Goal: Information Seeking & Learning: Understand process/instructions

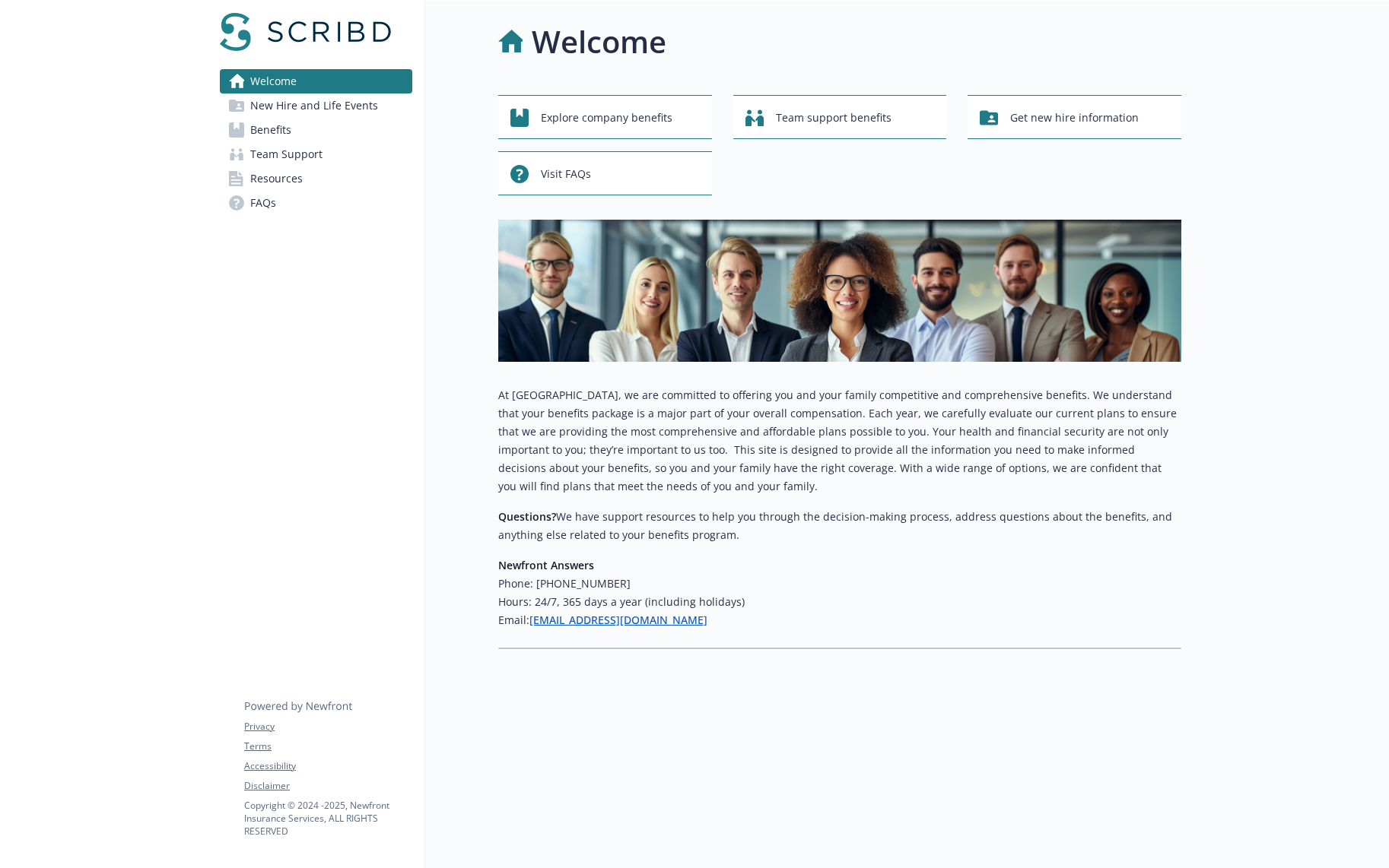
click at [374, 123] on link "Benefits" at bounding box center [316, 130] width 193 height 24
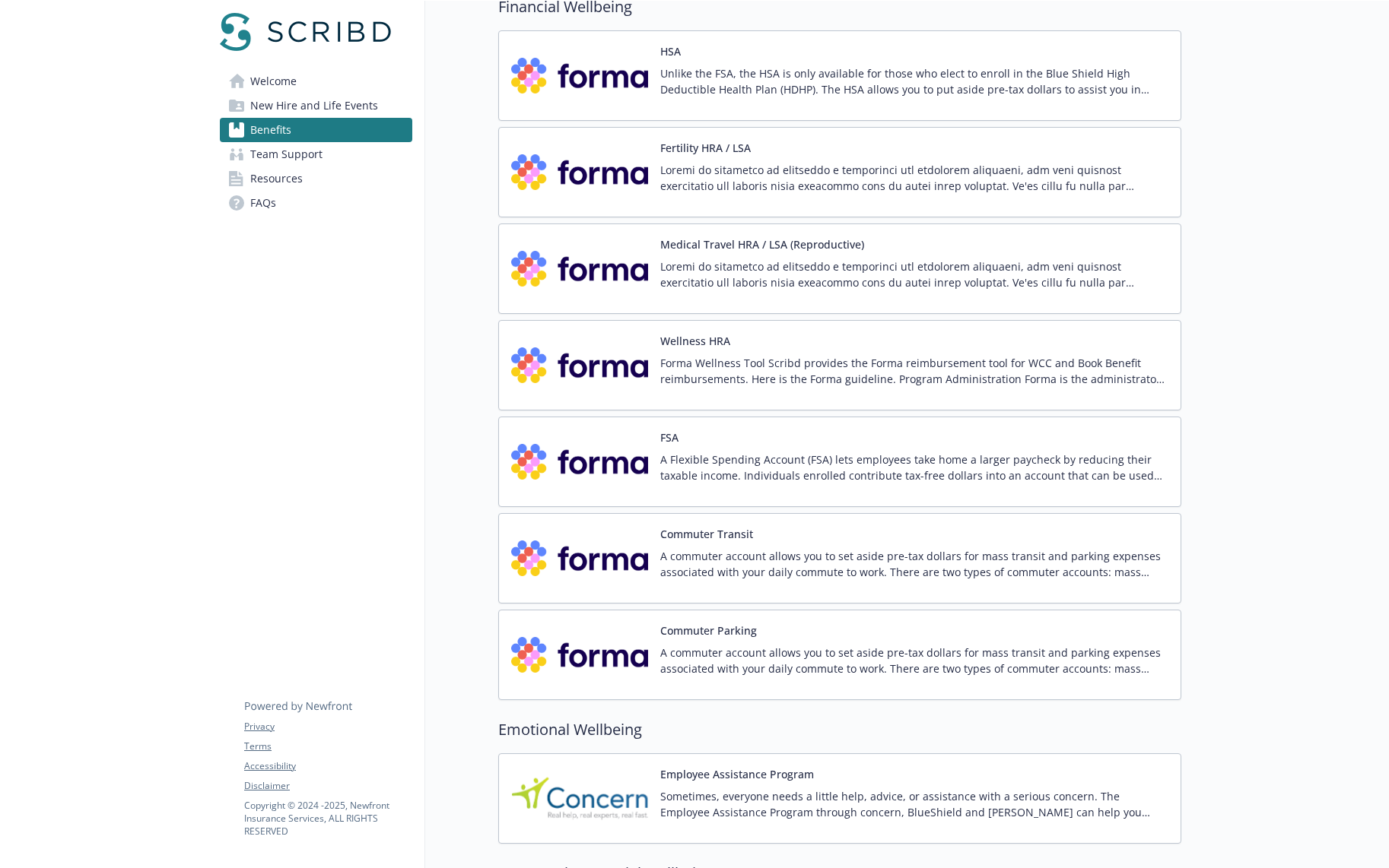
scroll to position [2038, 0]
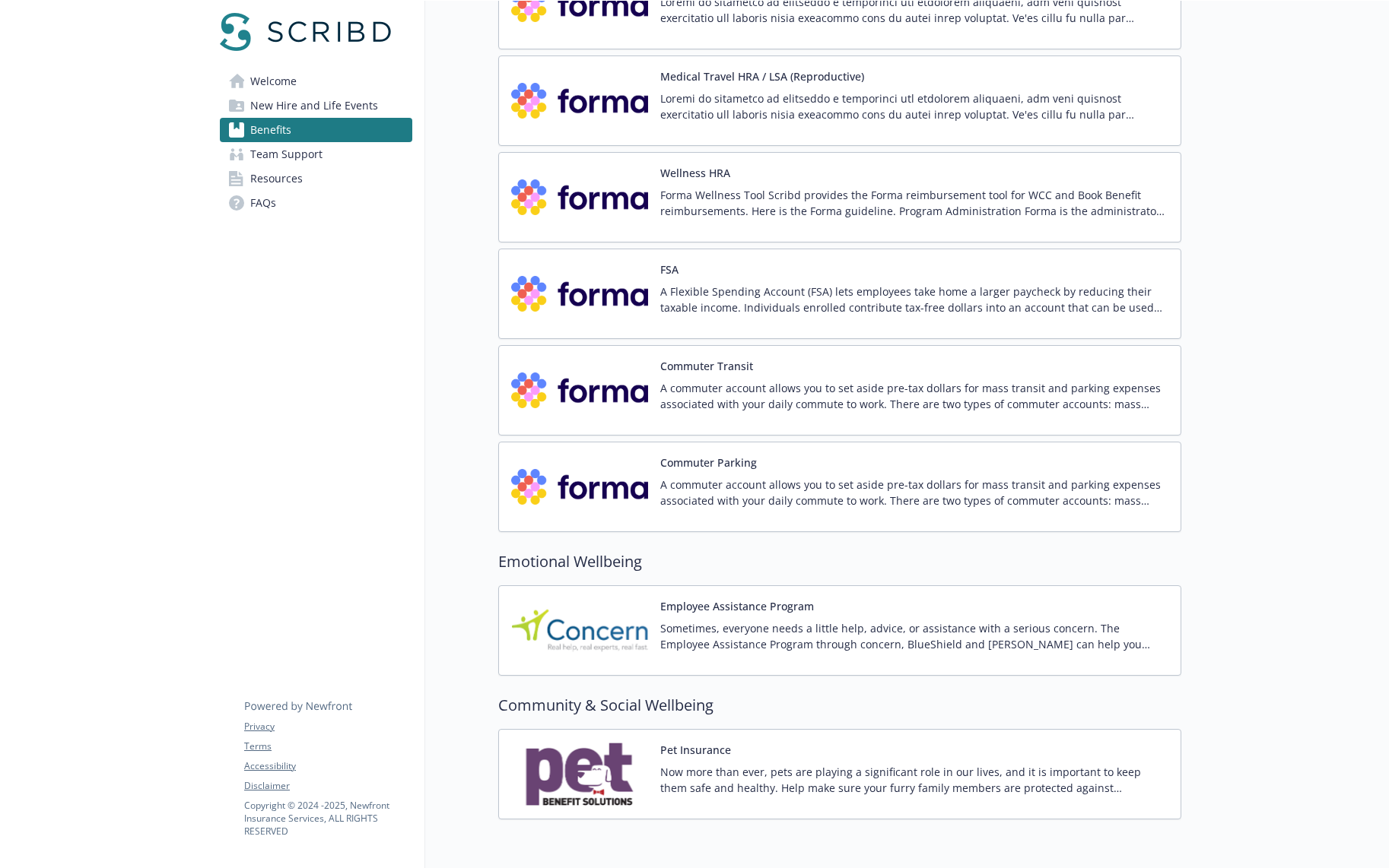
click at [729, 378] on div "Commuter Transit A commuter account allows you to set aside pre-tax dollars for…" at bounding box center [913, 391] width 508 height 64
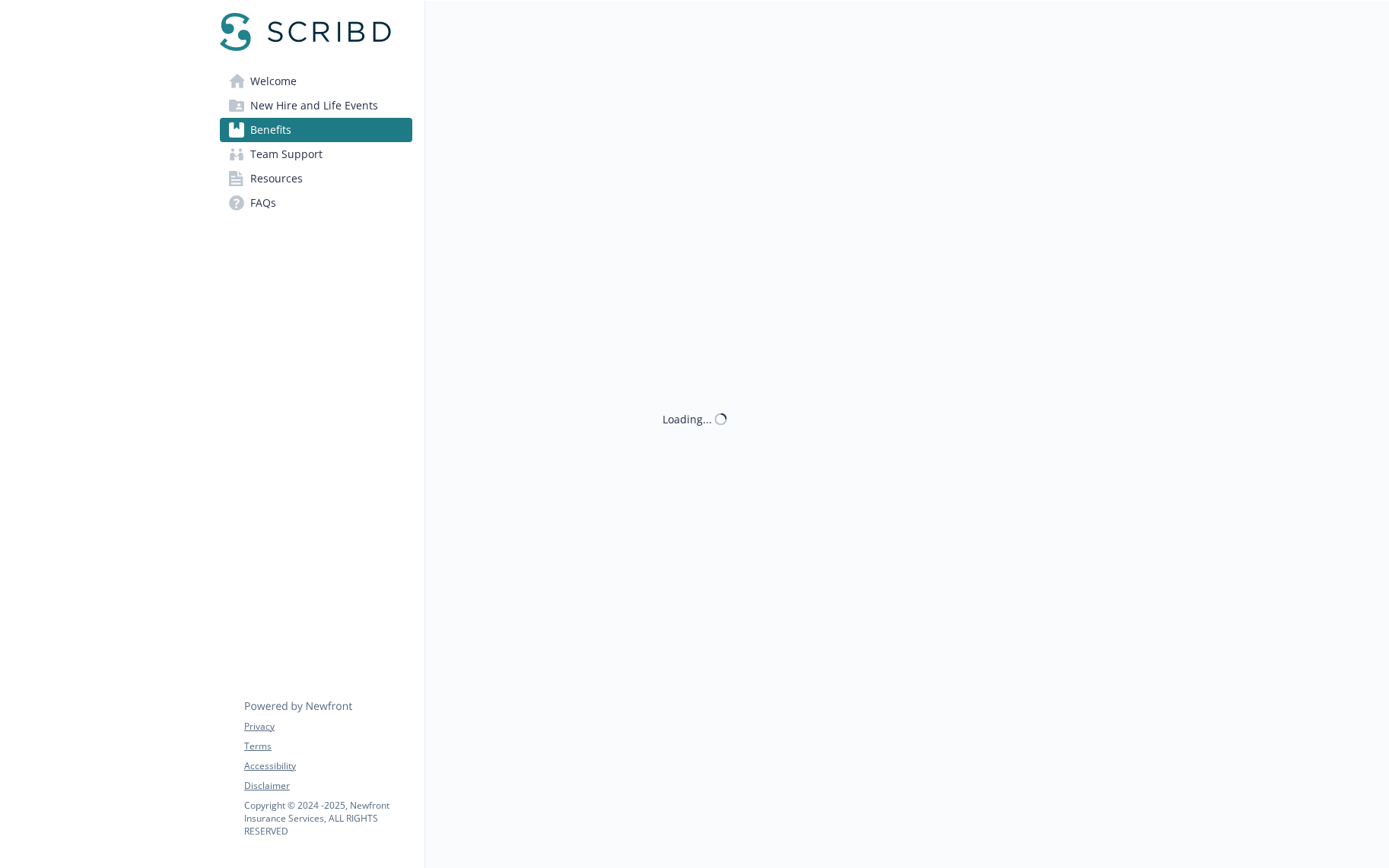
scroll to position [2038, 0]
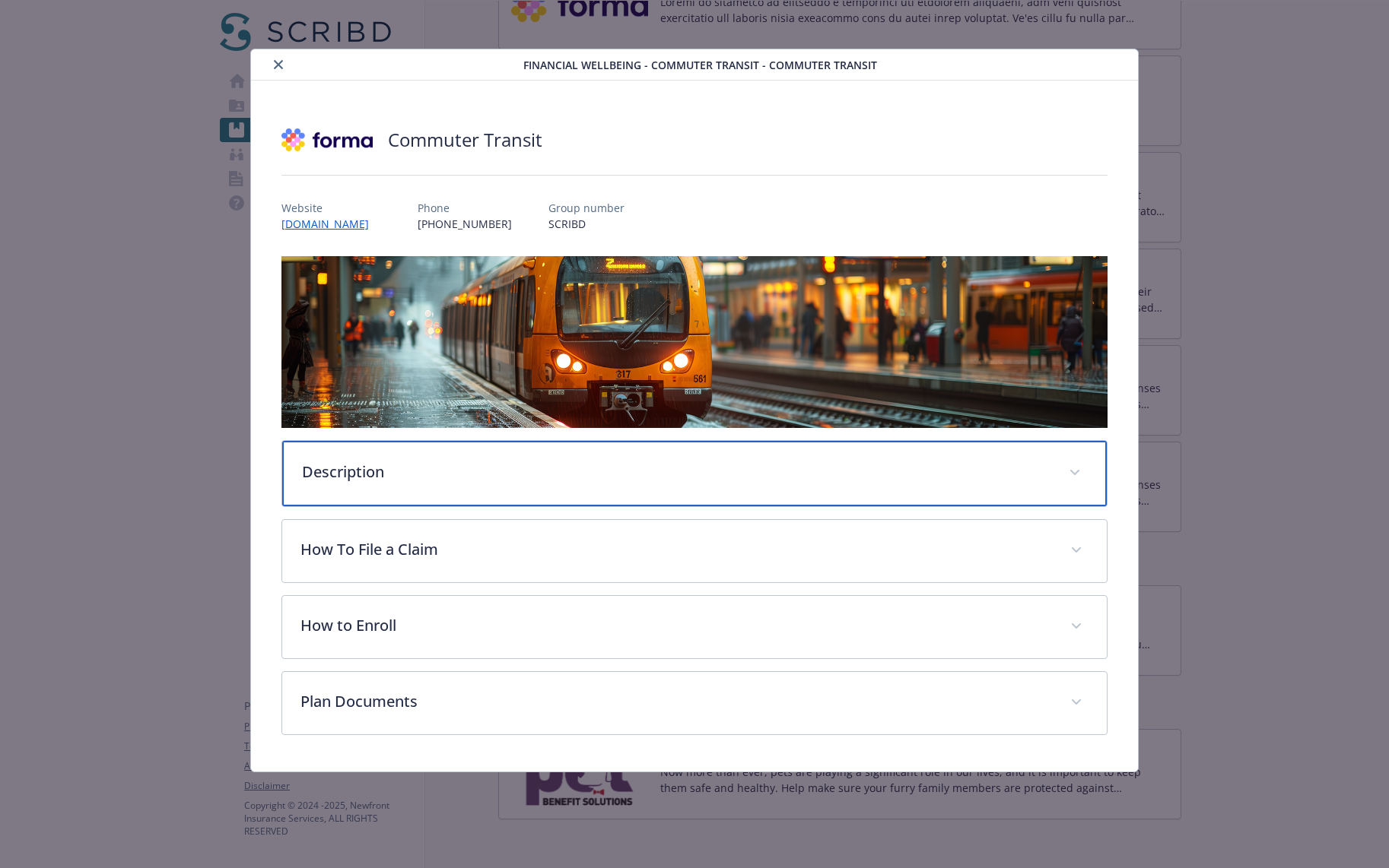
click at [562, 500] on div "Description" at bounding box center [694, 473] width 826 height 65
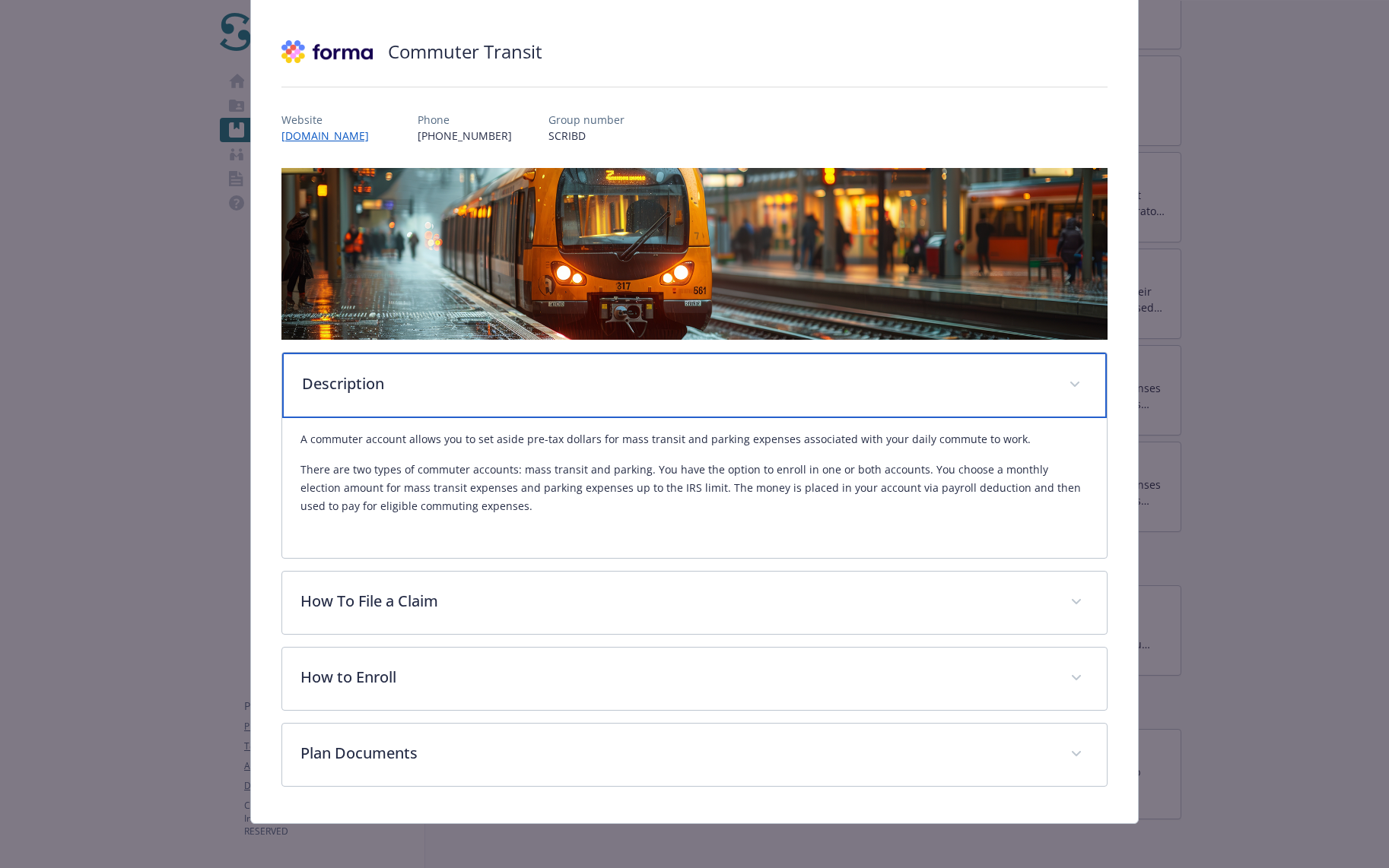
scroll to position [91, 0]
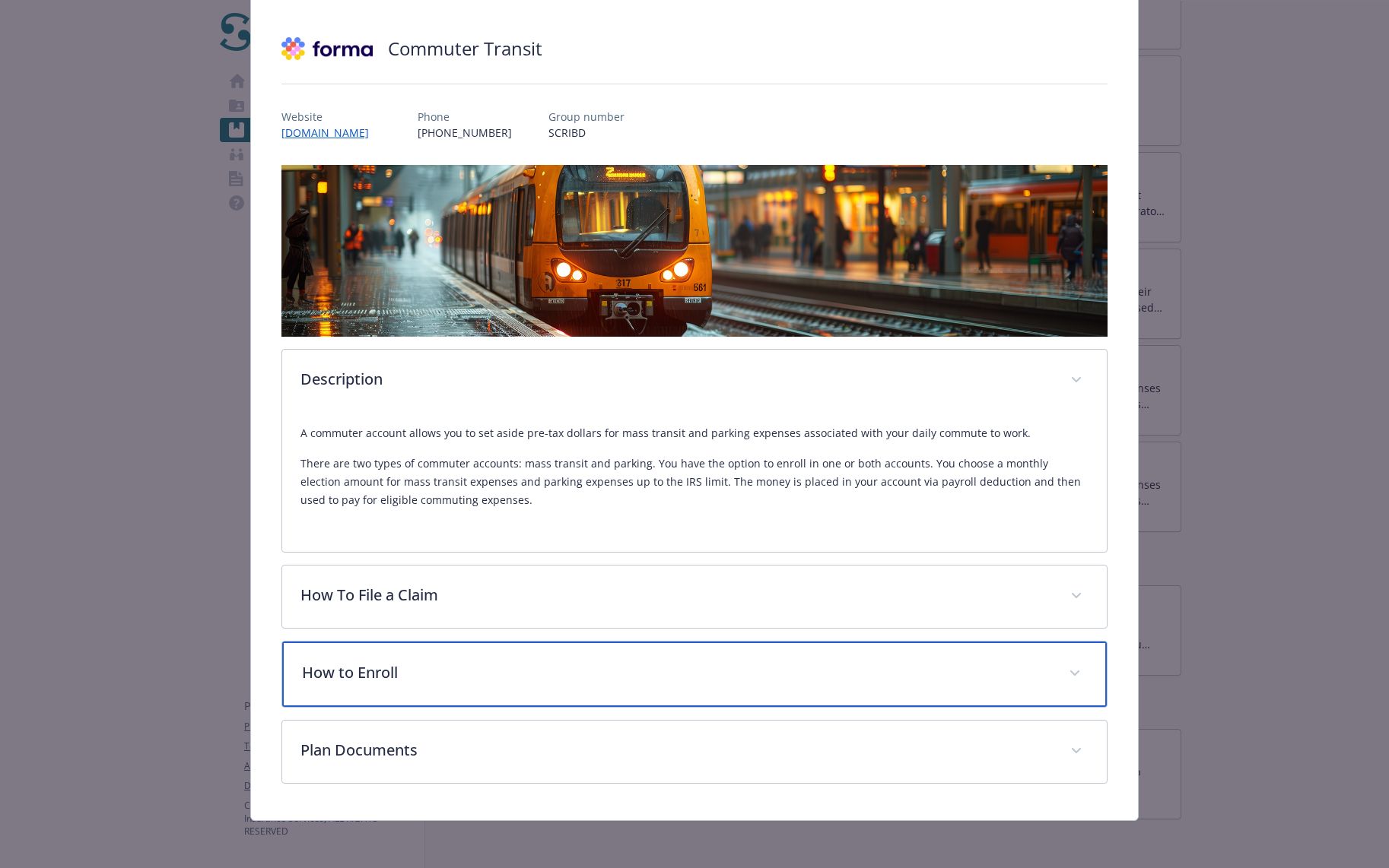
click at [562, 676] on p "How to Enroll" at bounding box center [676, 673] width 749 height 23
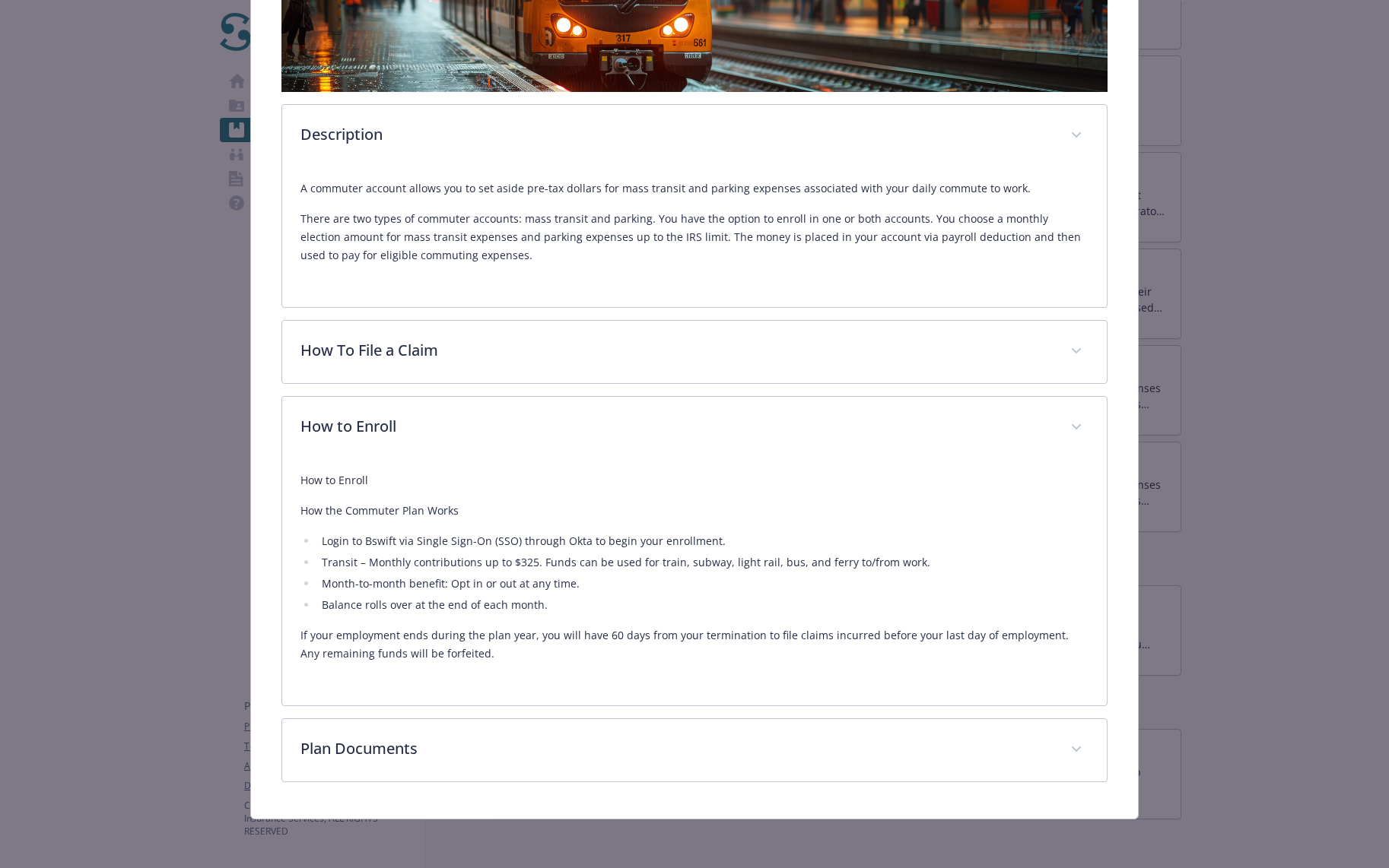
scroll to position [334, 0]
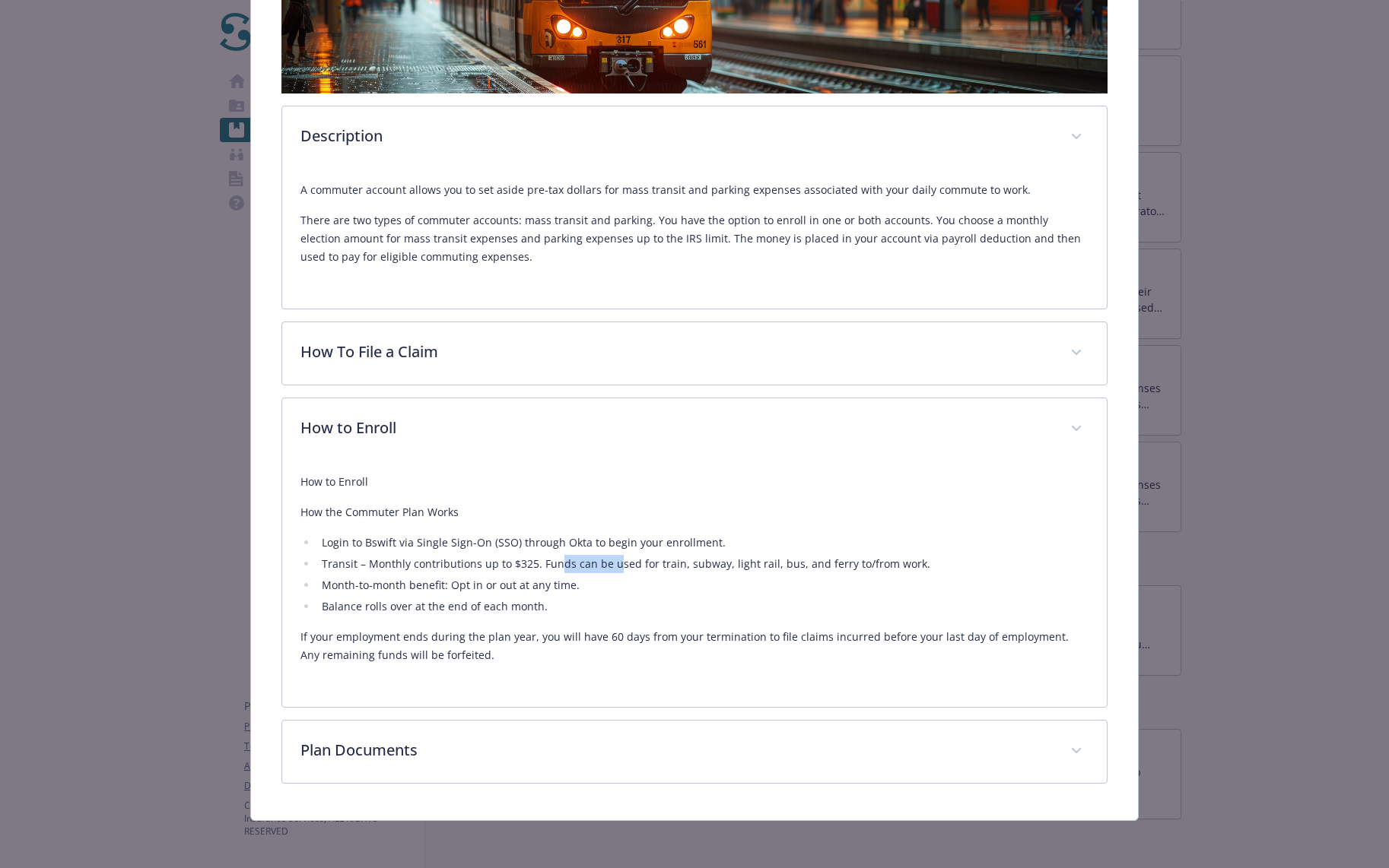
drag, startPoint x: 612, startPoint y: 555, endPoint x: 527, endPoint y: 558, distance: 85.1
click at [540, 557] on li "Transit – Monthly contributions up to $325. Funds can be used for train, subway…" at bounding box center [702, 564] width 772 height 18
click at [514, 558] on li "Transit – Monthly contributions up to $325. Funds can be used for train, subway…" at bounding box center [702, 564] width 772 height 18
click at [590, 562] on li "Transit – Monthly contributions up to $325. Funds can be used for train, subway…" at bounding box center [702, 564] width 772 height 18
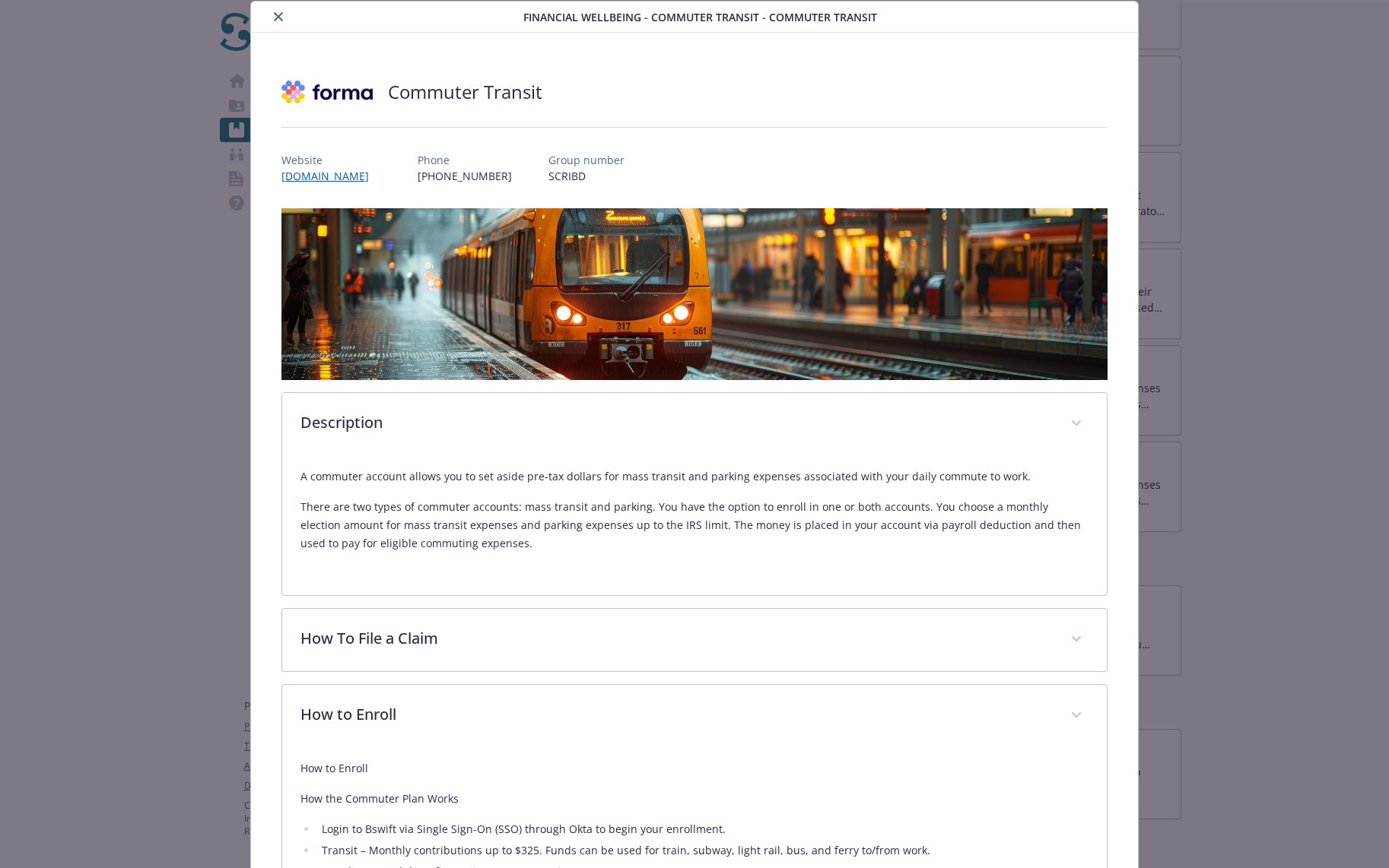
scroll to position [0, 0]
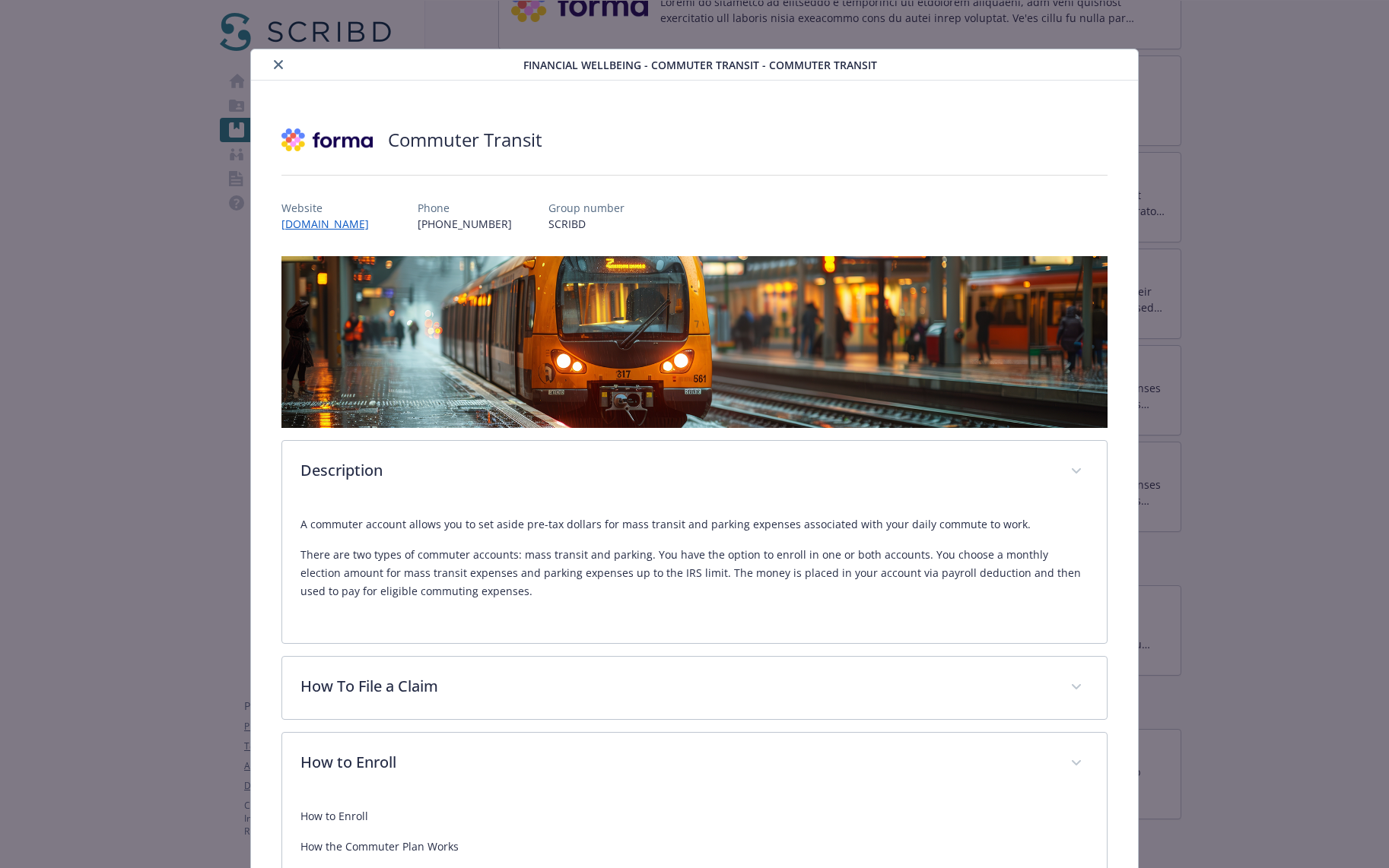
click at [279, 67] on icon "close" at bounding box center [278, 64] width 10 height 10
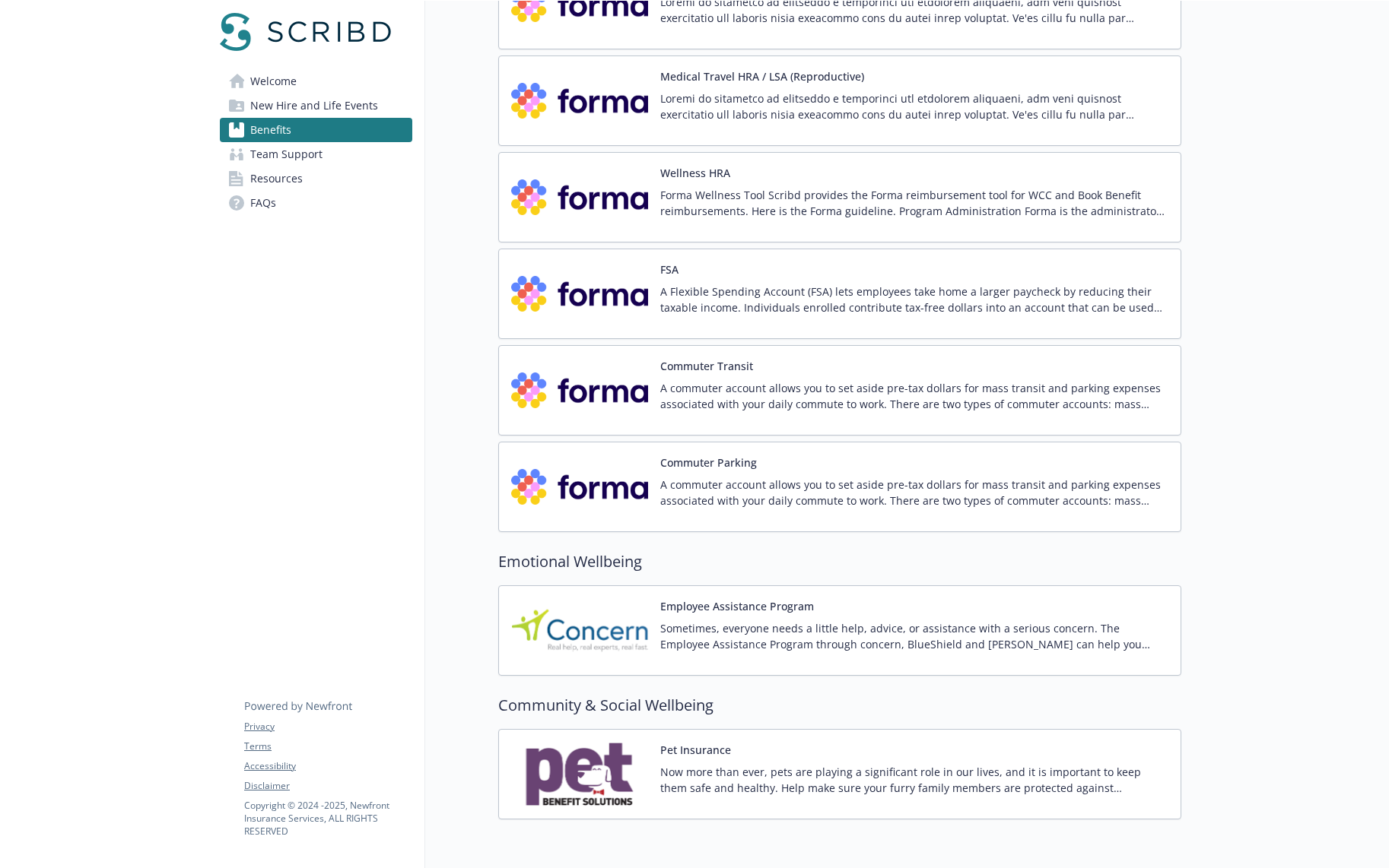
click at [856, 483] on p "A commuter account allows you to set aside pre-tax dollars for mass transit and…" at bounding box center [913, 492] width 508 height 32
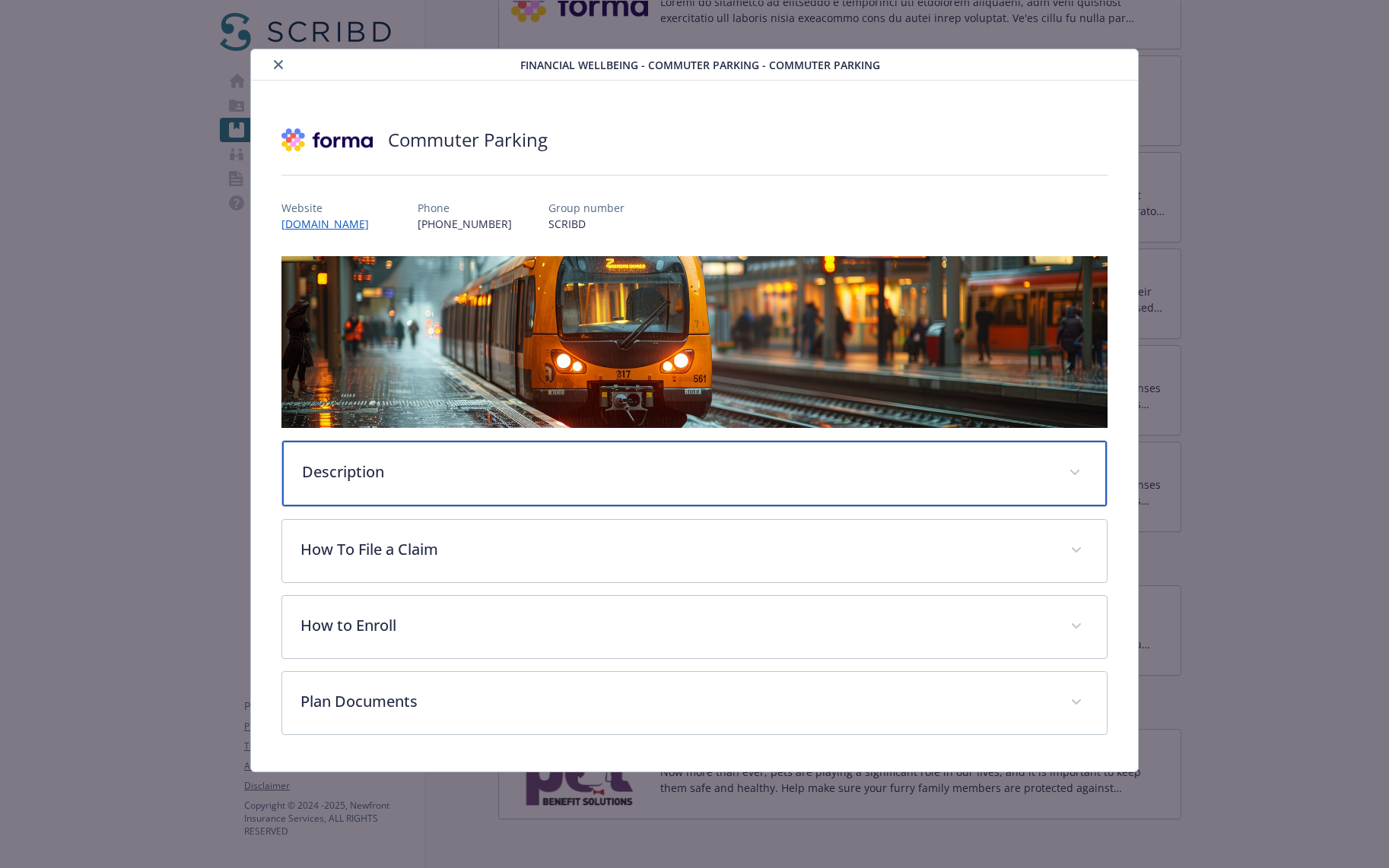
click at [586, 475] on p "Description" at bounding box center [676, 472] width 749 height 23
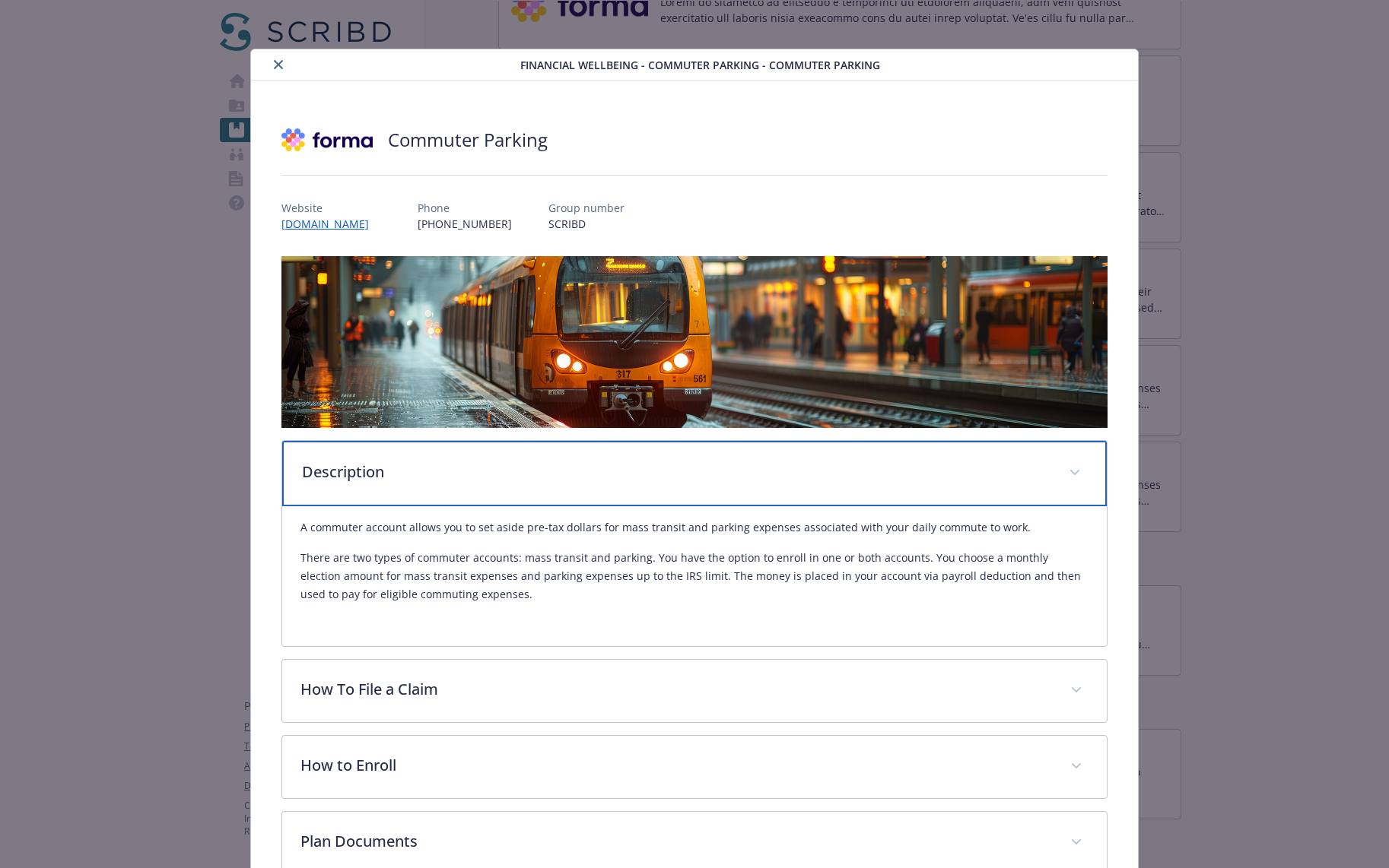
click at [603, 490] on div "Description" at bounding box center [694, 473] width 826 height 65
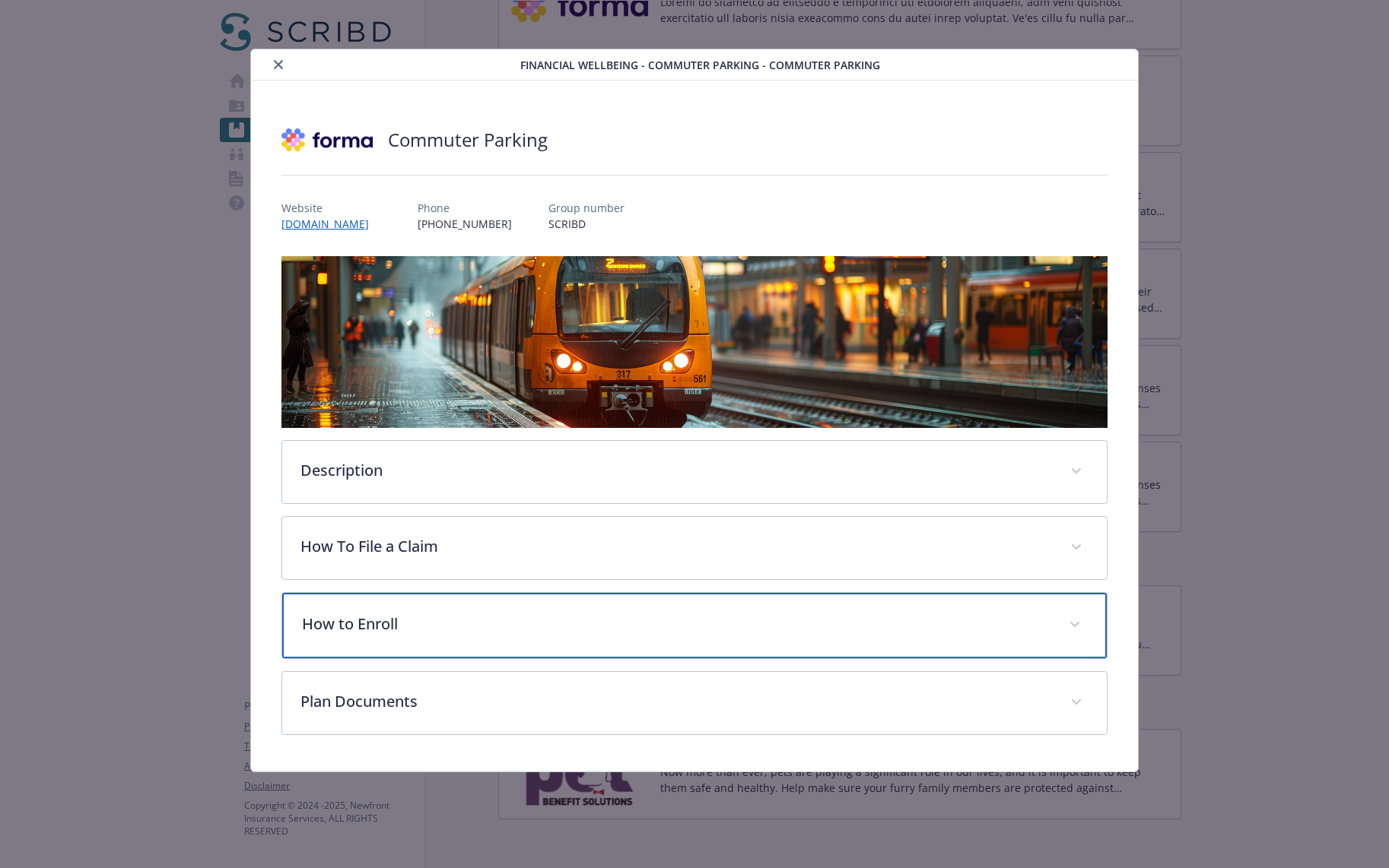
click at [579, 623] on p "How to Enroll" at bounding box center [676, 624] width 749 height 23
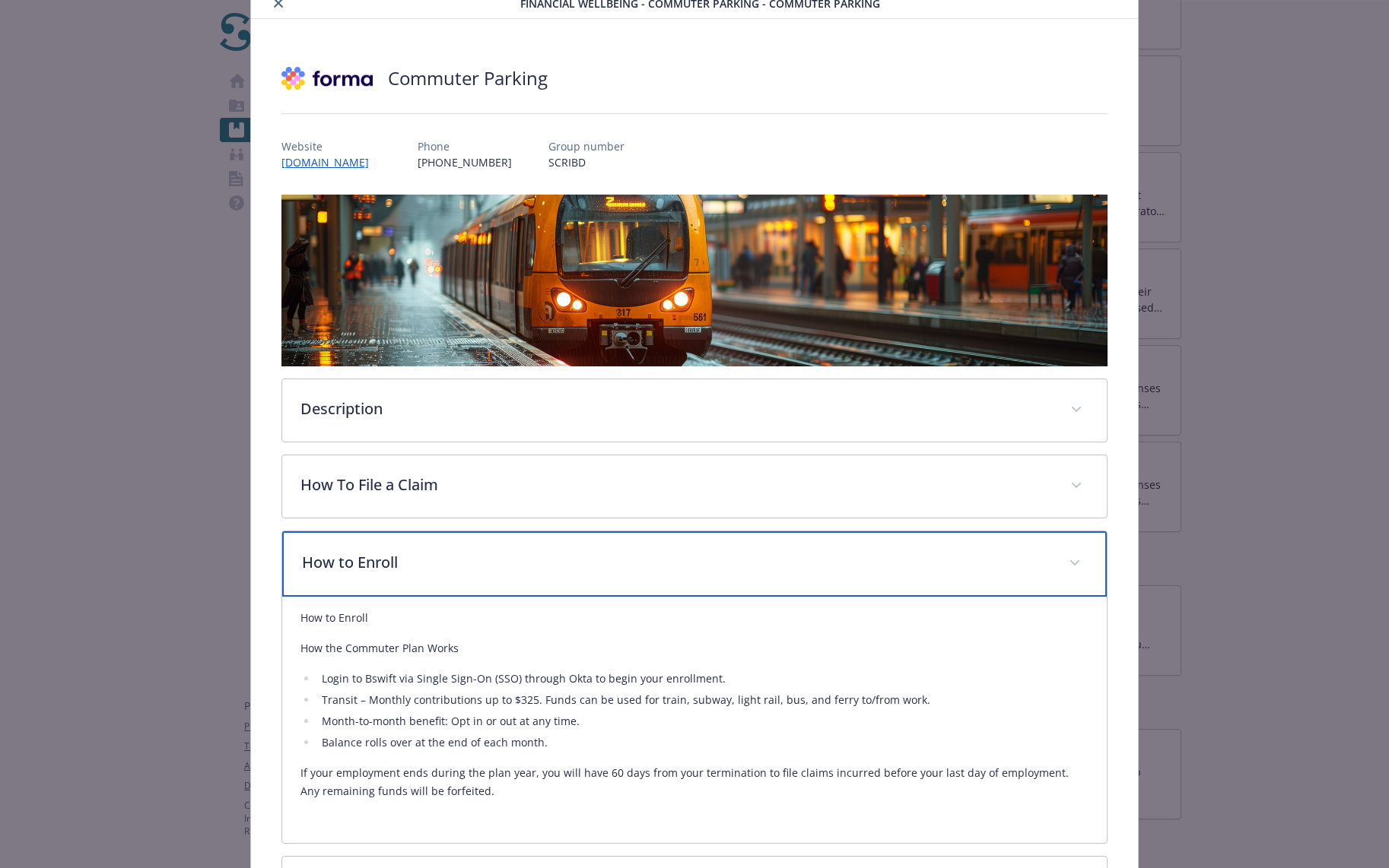
scroll to position [126, 0]
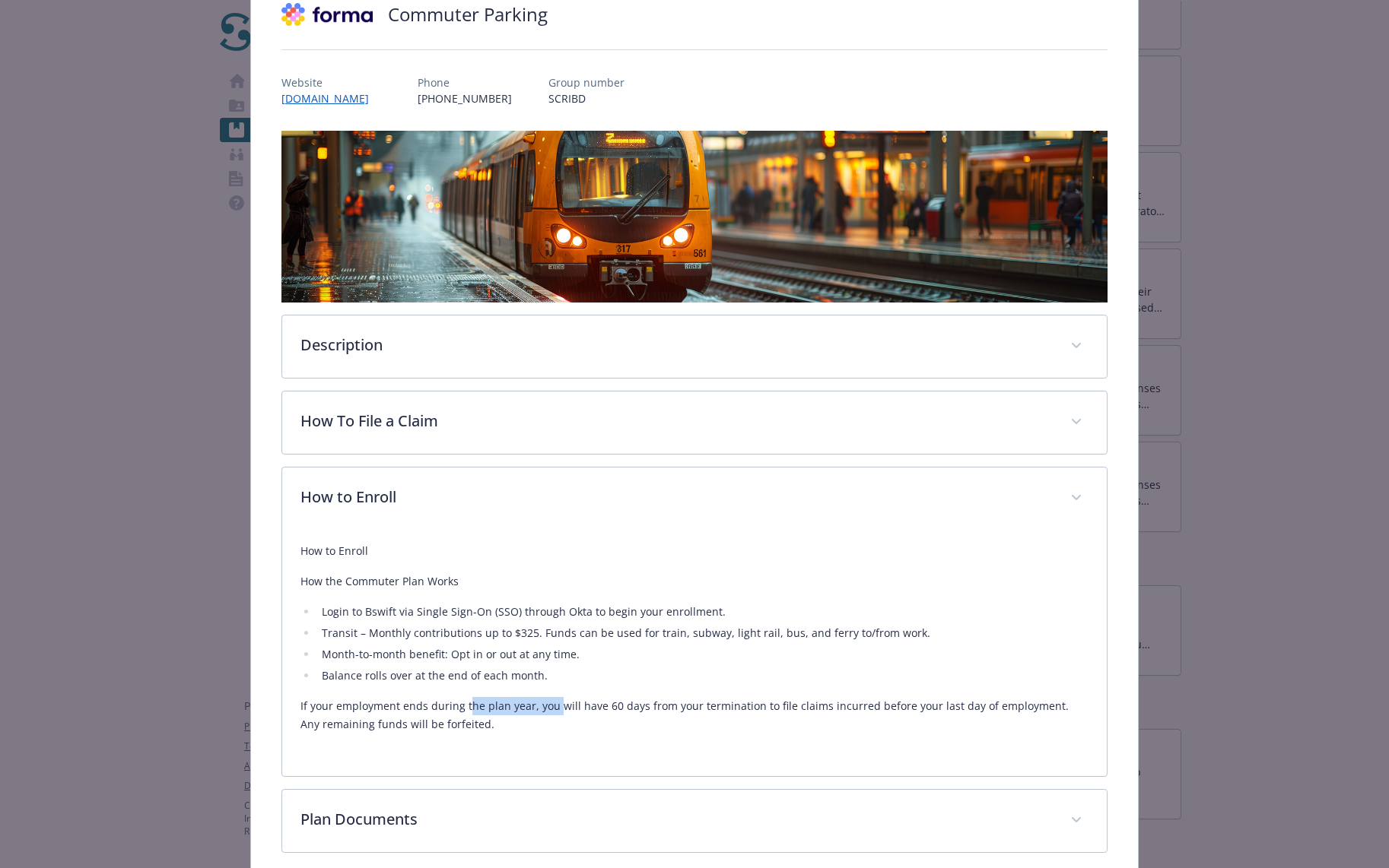
drag, startPoint x: 467, startPoint y: 711, endPoint x: 573, endPoint y: 709, distance: 106.0
click at [562, 709] on p "If your employment ends during the plan year, you will have 60 days from your t…" at bounding box center [694, 715] width 788 height 36
click at [576, 709] on p "If your employment ends during the plan year, you will have 60 days from your t…" at bounding box center [694, 715] width 788 height 36
click at [555, 631] on li "Transit – Monthly contributions up to $325. Funds can be used for train, subway…" at bounding box center [702, 633] width 772 height 18
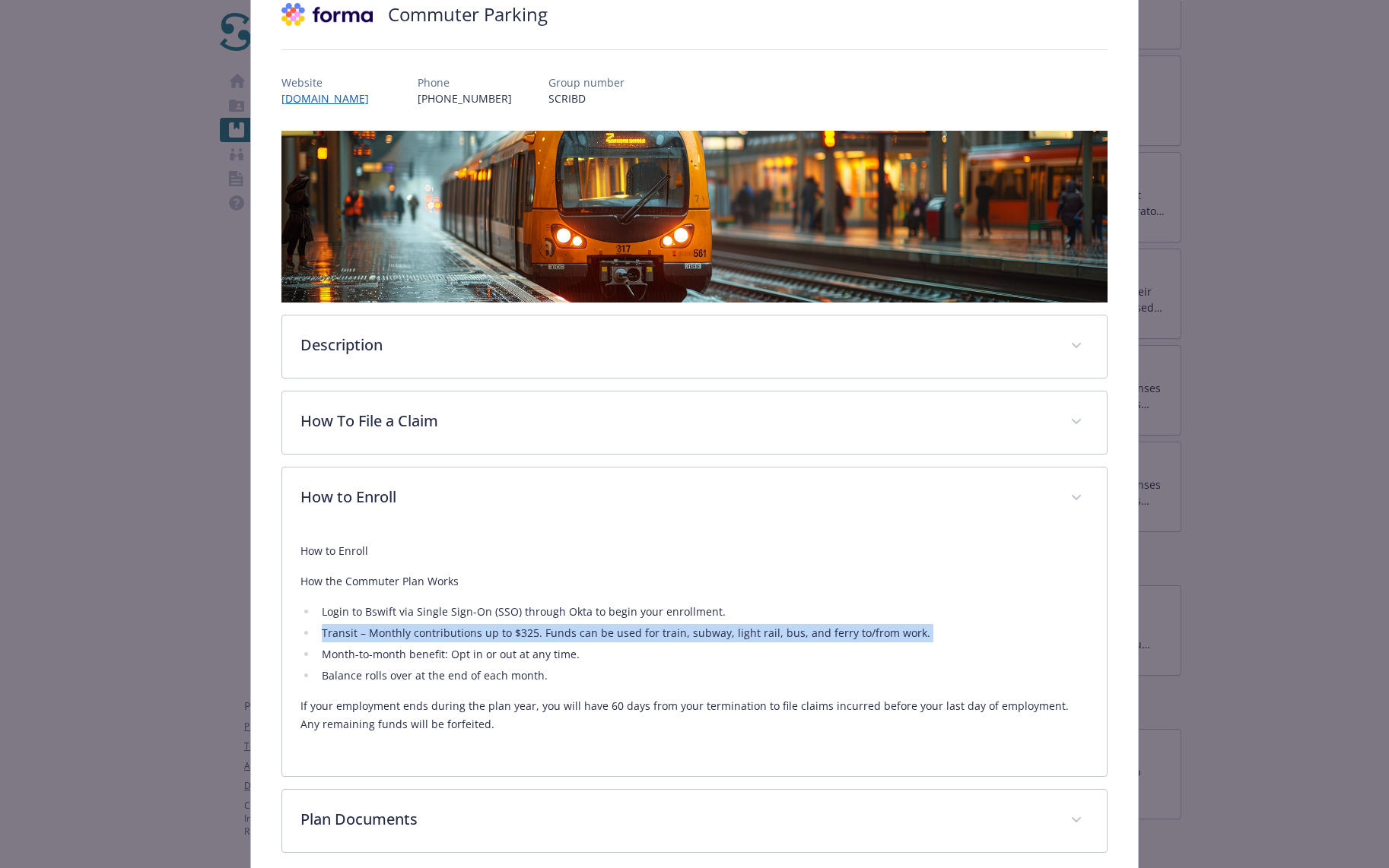
click at [555, 631] on li "Transit – Monthly contributions up to $325. Funds can be used for train, subway…" at bounding box center [702, 633] width 772 height 18
click at [537, 626] on li "Transit – Monthly contributions up to $325. Funds can be used for train, subway…" at bounding box center [702, 633] width 772 height 18
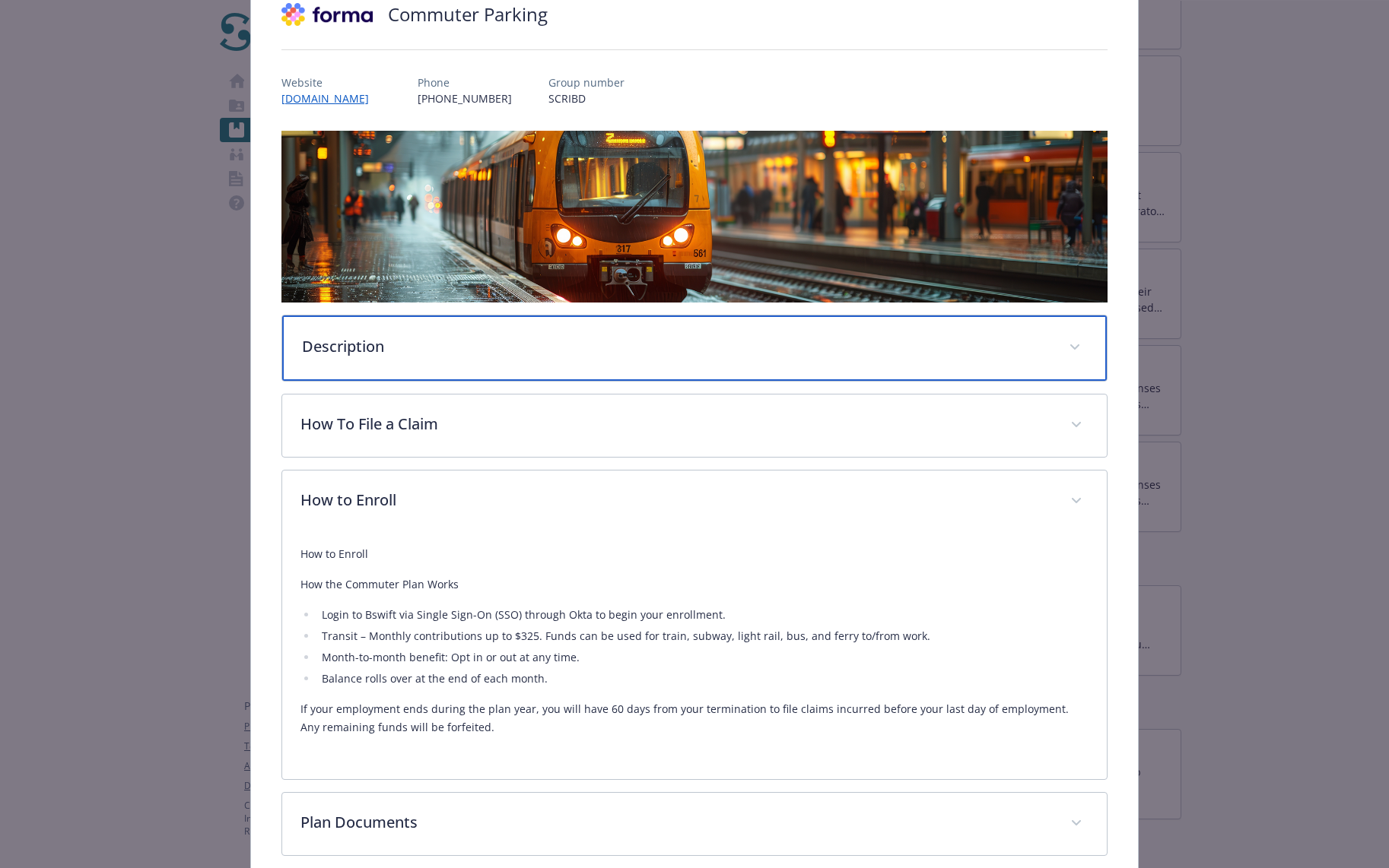
click at [543, 330] on div "Description" at bounding box center [694, 348] width 826 height 65
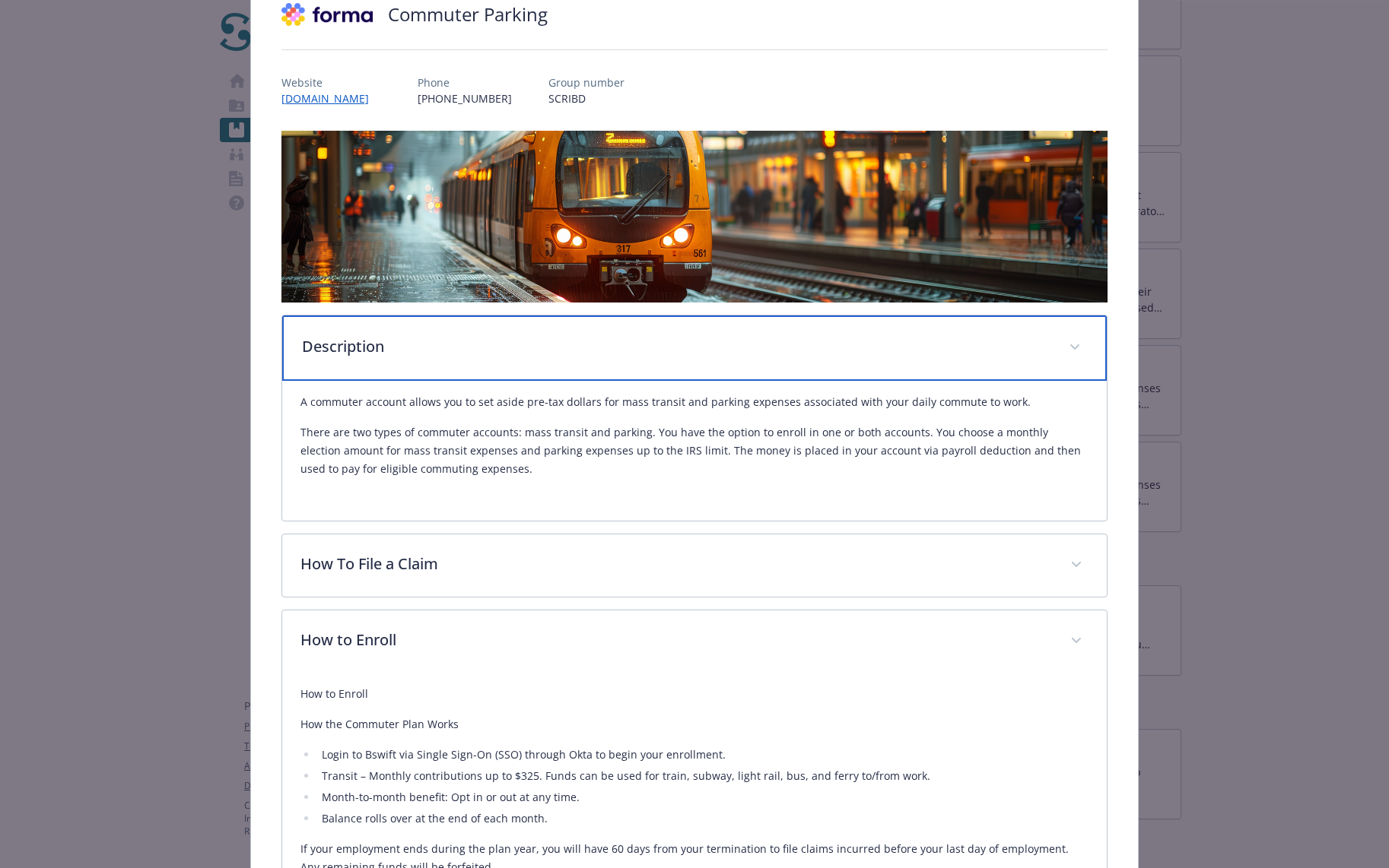
click at [543, 330] on div "Description" at bounding box center [694, 348] width 826 height 65
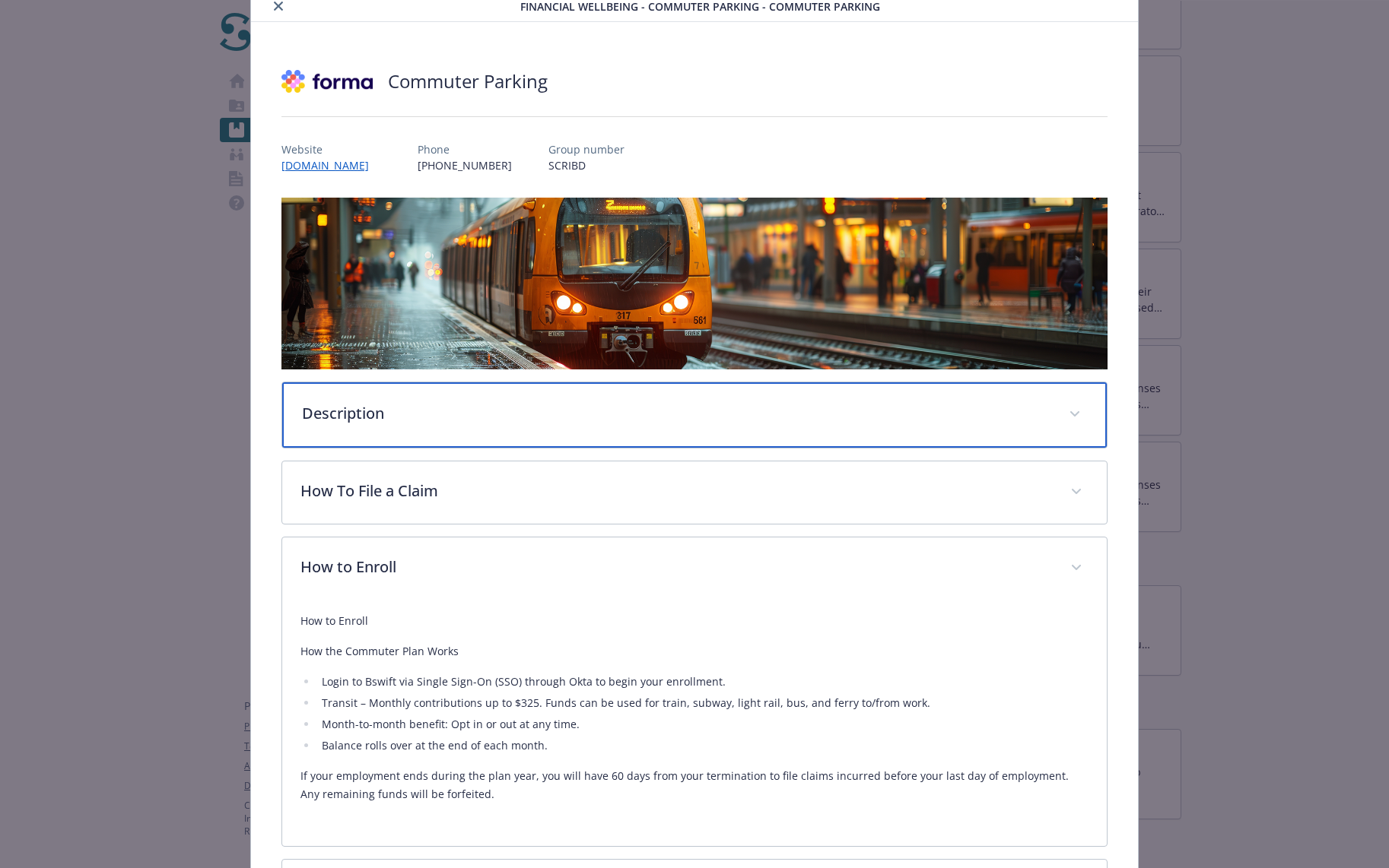
scroll to position [198, 0]
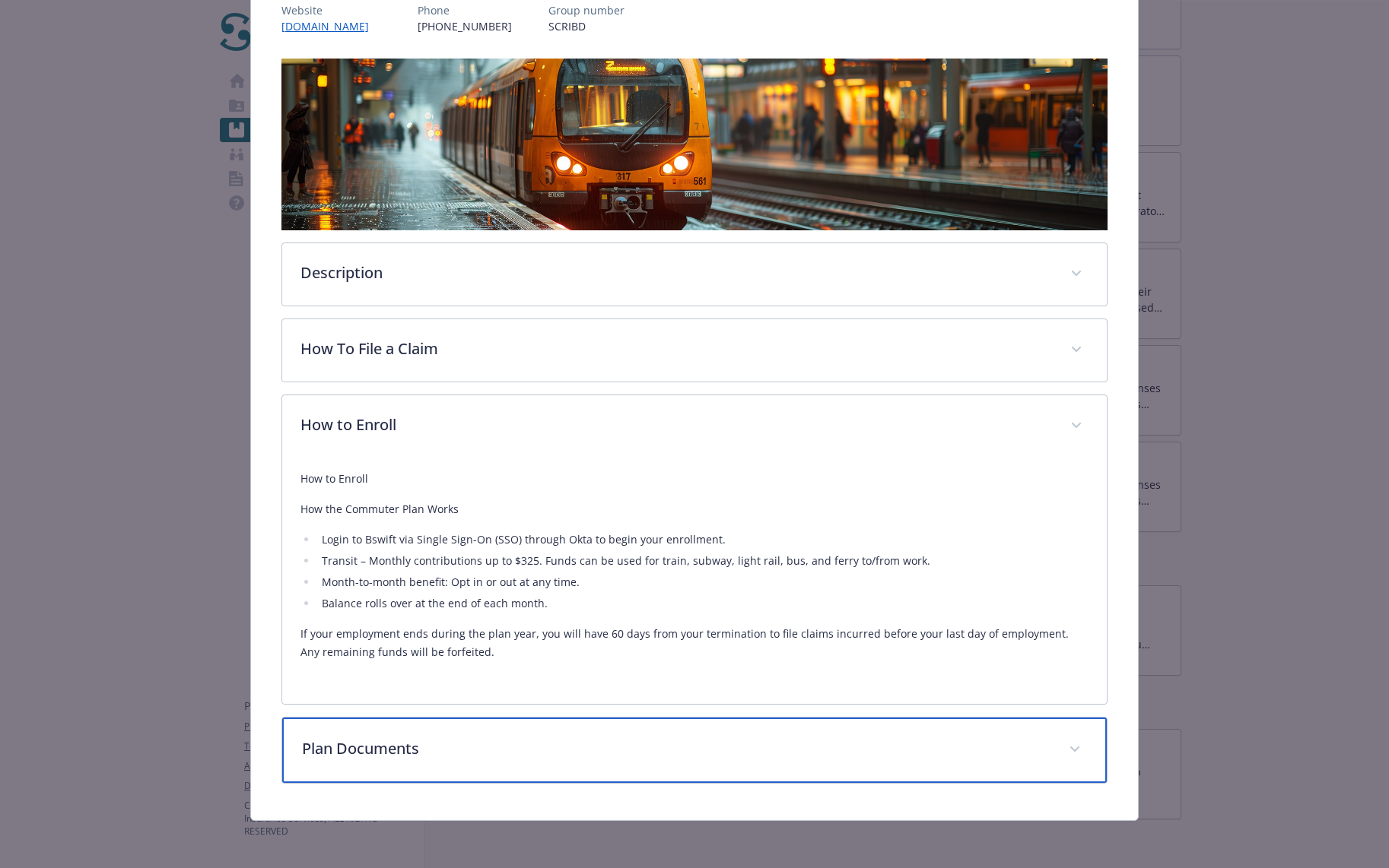
click at [809, 761] on div "Plan Documents" at bounding box center [694, 750] width 826 height 65
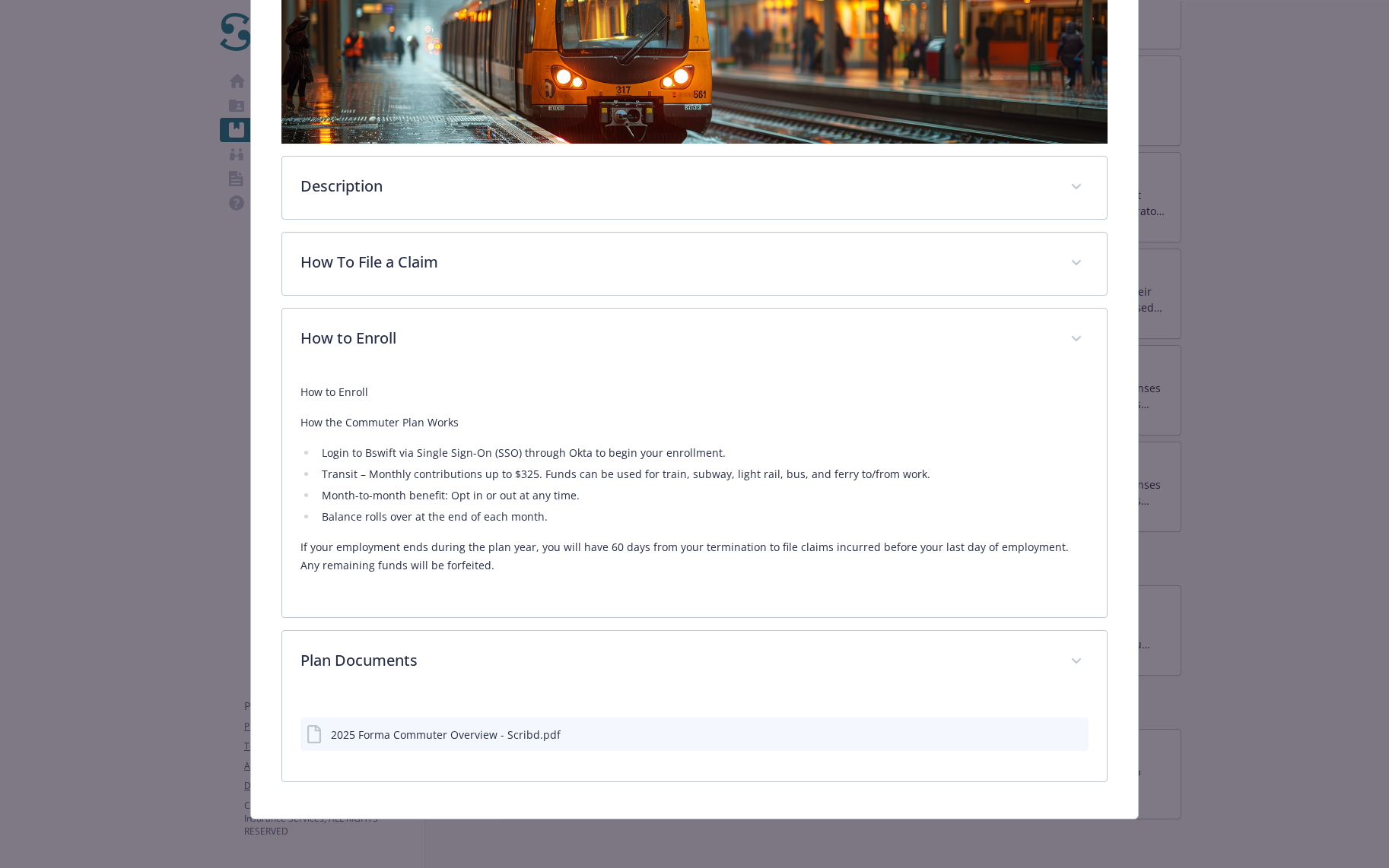
click at [524, 738] on div "2025 Forma Commuter Overview - Scribd.pdf" at bounding box center [445, 735] width 230 height 16
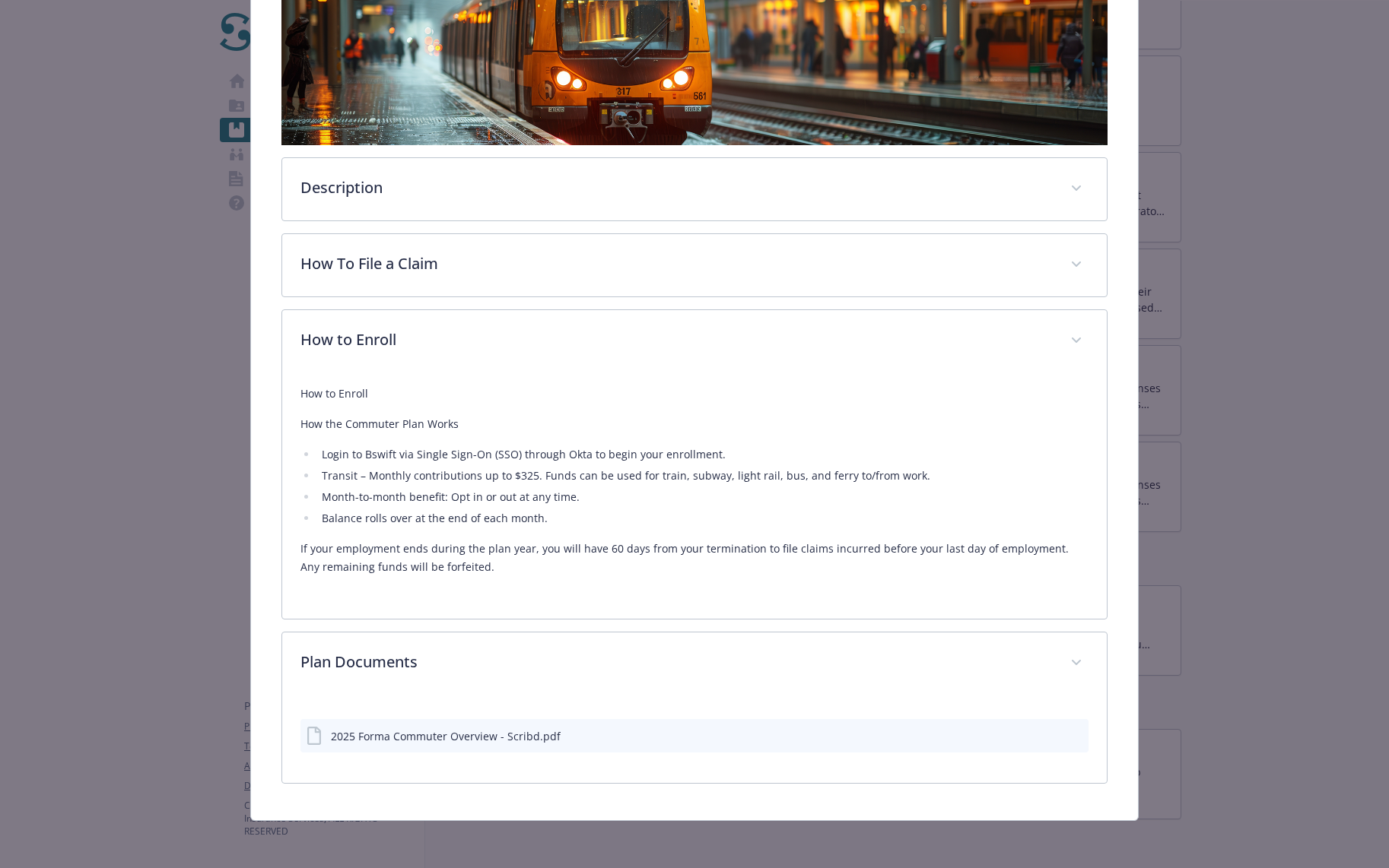
click at [1067, 733] on icon "preview file" at bounding box center [1074, 735] width 14 height 10
